Goal: Find specific page/section: Find specific page/section

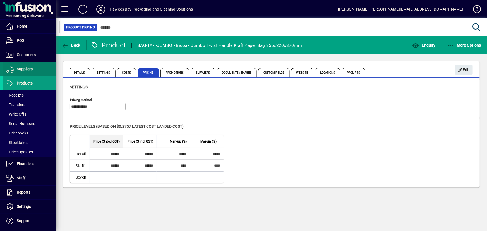
click at [22, 70] on span "Suppliers" at bounding box center [25, 69] width 16 height 4
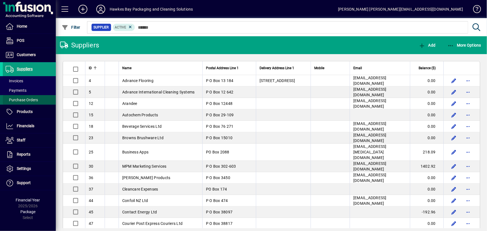
click at [30, 99] on span "Purchase Orders" at bounding box center [22, 100] width 32 height 4
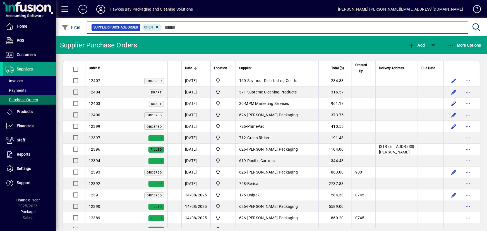
click at [190, 30] on input "text" at bounding box center [313, 27] width 302 height 8
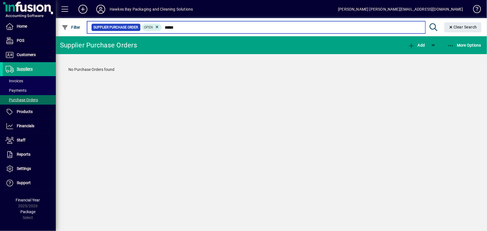
type input "*****"
